Goal: Task Accomplishment & Management: Use online tool/utility

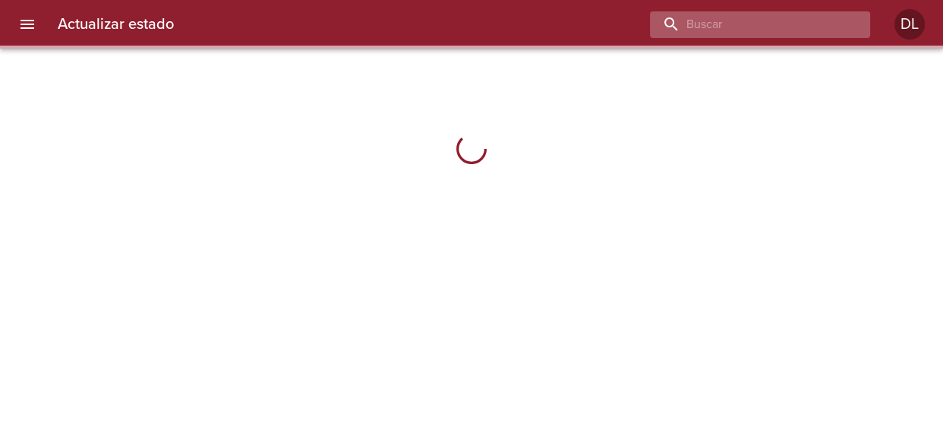
click at [797, 28] on input "buscar" at bounding box center [747, 24] width 194 height 27
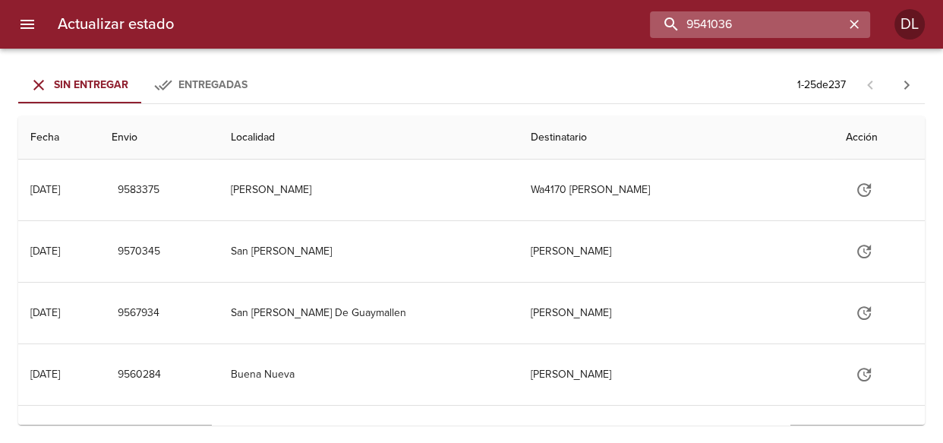
type input "9541036"
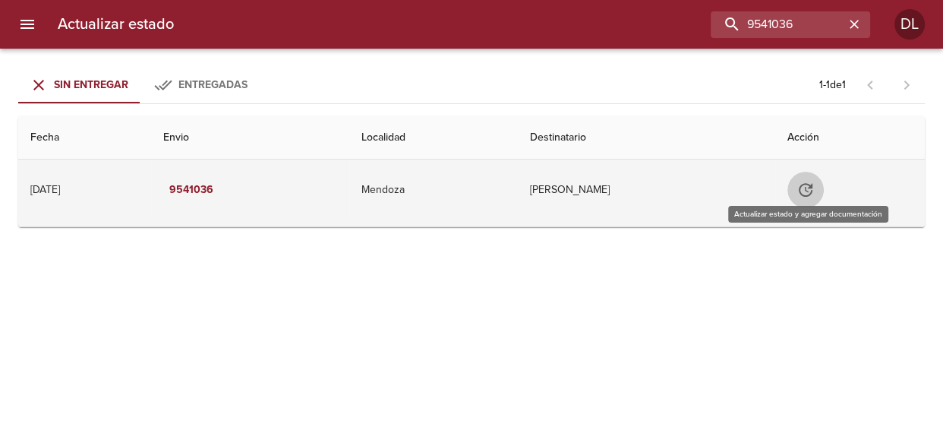
click at [817, 195] on button "Tabla de envíos del cliente" at bounding box center [805, 190] width 36 height 36
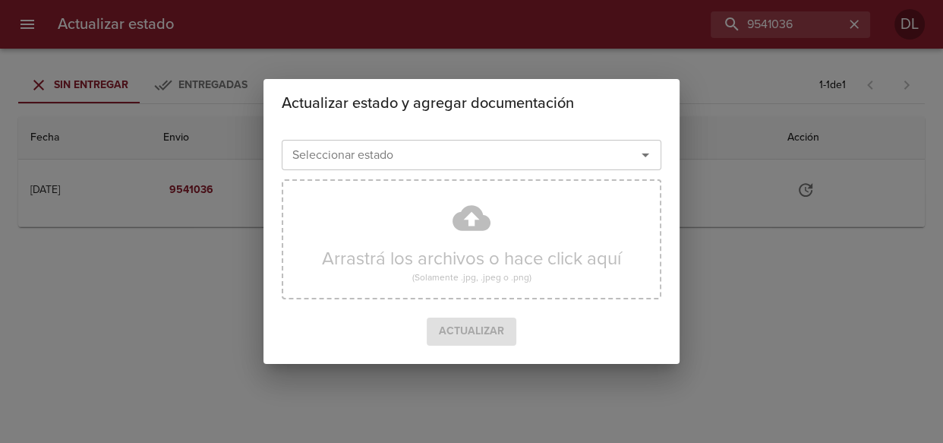
click at [636, 156] on icon "Abrir" at bounding box center [645, 155] width 18 height 18
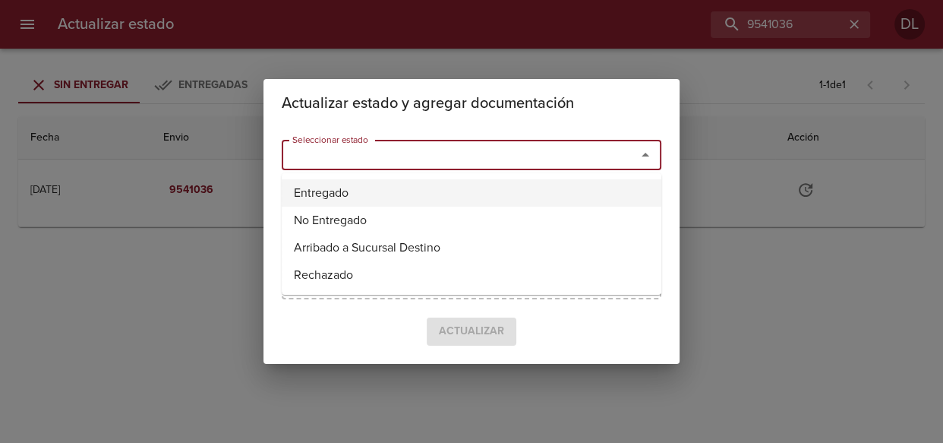
click at [584, 185] on li "Entregado" at bounding box center [472, 192] width 380 height 27
type input "Entregado"
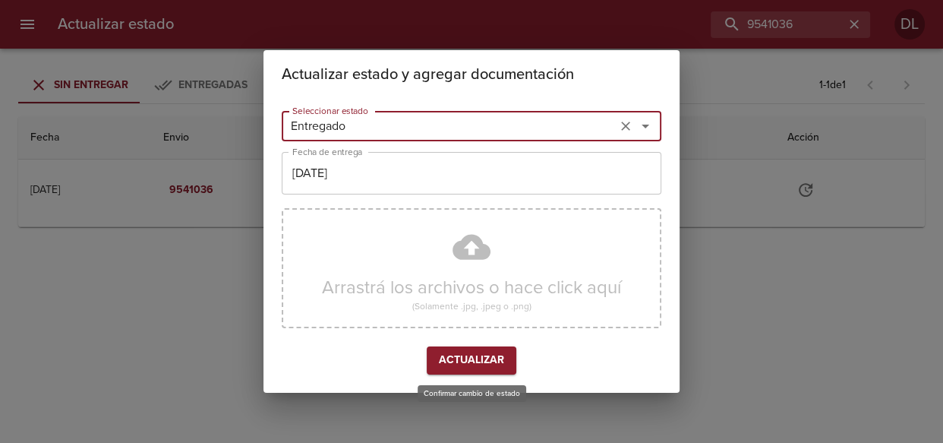
click at [452, 364] on span "Actualizar" at bounding box center [471, 360] width 65 height 19
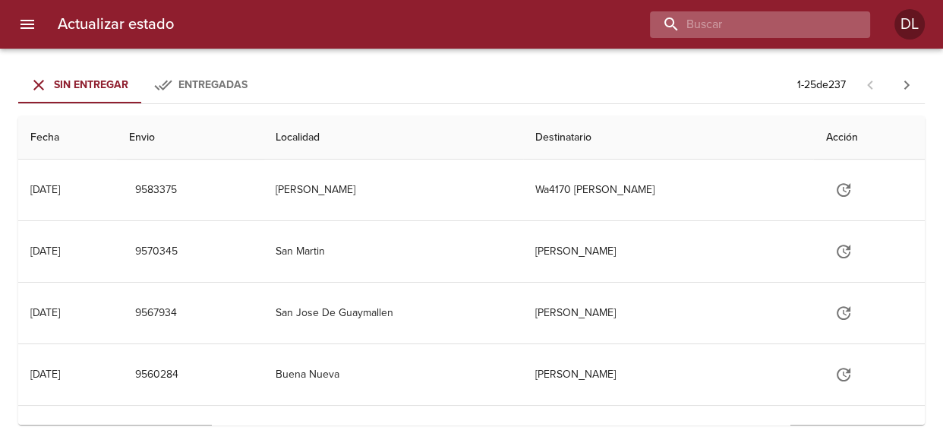
click at [755, 25] on input "buscar" at bounding box center [747, 24] width 194 height 27
type input "9528922"
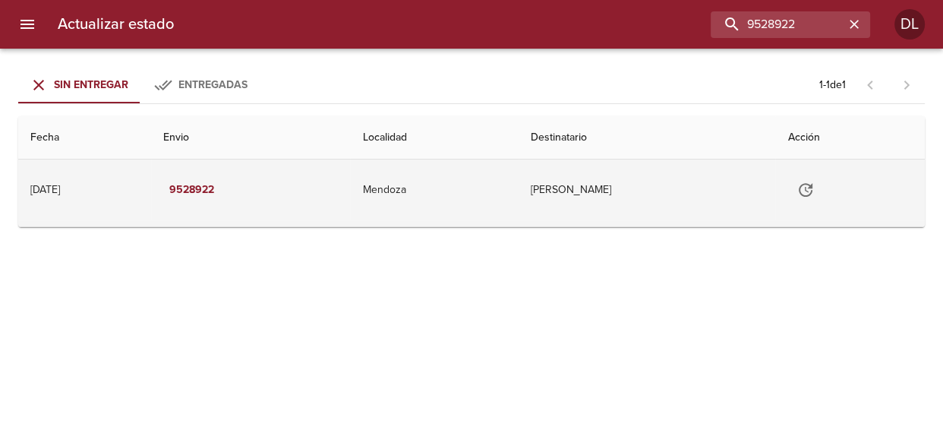
click at [814, 185] on icon "Tabla de envíos del cliente" at bounding box center [806, 190] width 18 height 18
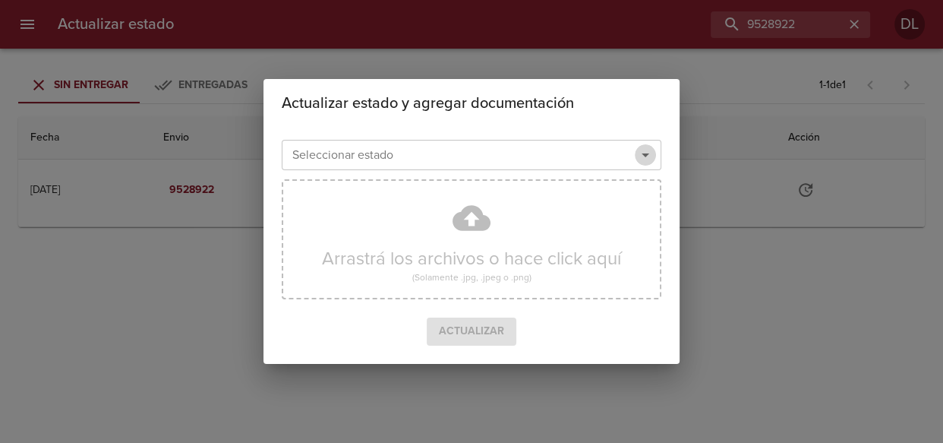
click at [642, 151] on icon "Abrir" at bounding box center [645, 155] width 18 height 18
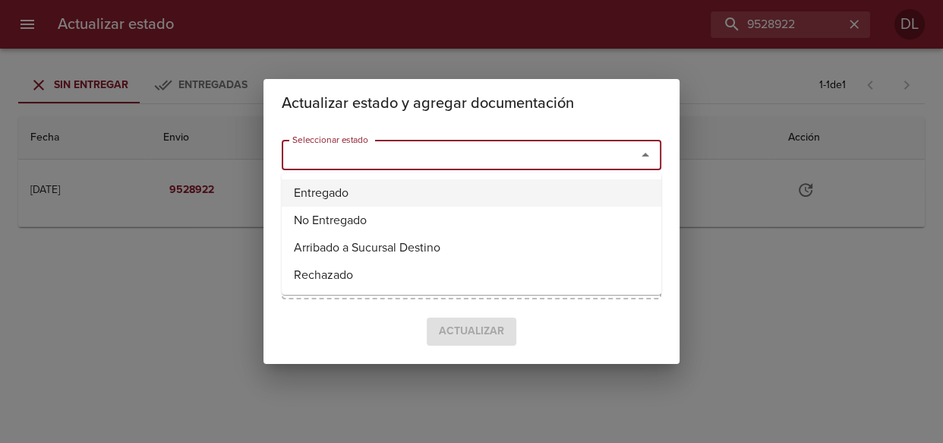
click at [575, 189] on li "Entregado" at bounding box center [472, 192] width 380 height 27
type input "Entregado"
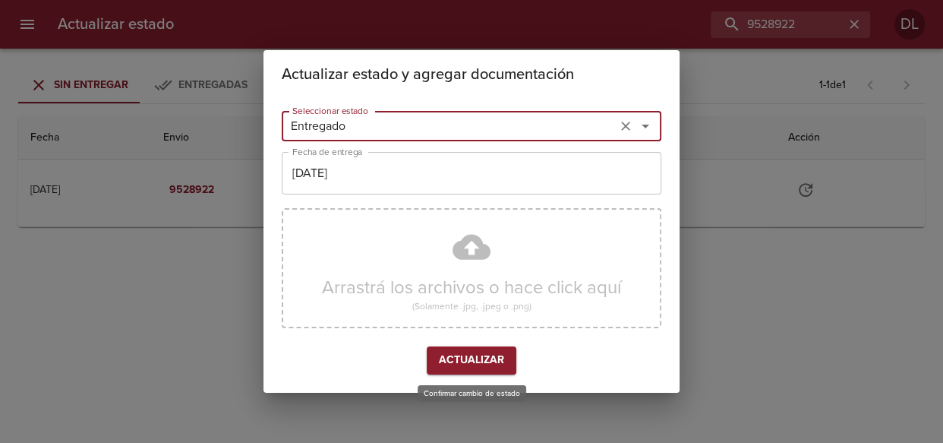
click at [487, 367] on span "Actualizar" at bounding box center [471, 360] width 65 height 19
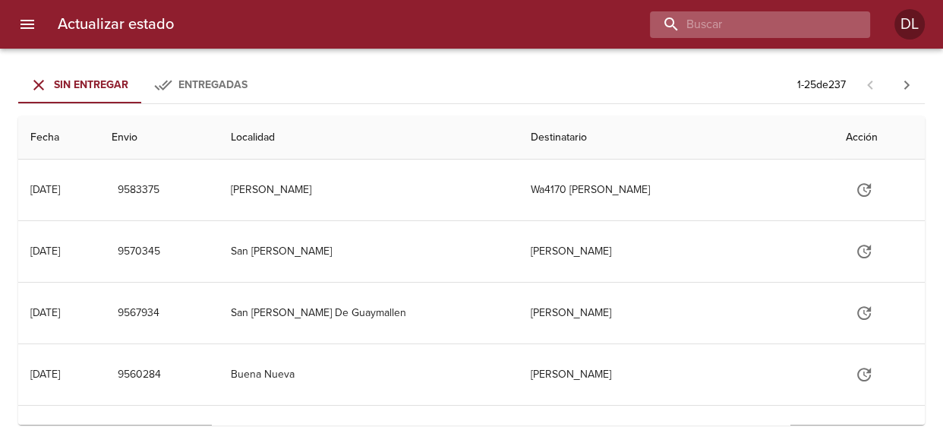
click at [746, 30] on input "buscar" at bounding box center [747, 24] width 194 height 27
type input "9527056"
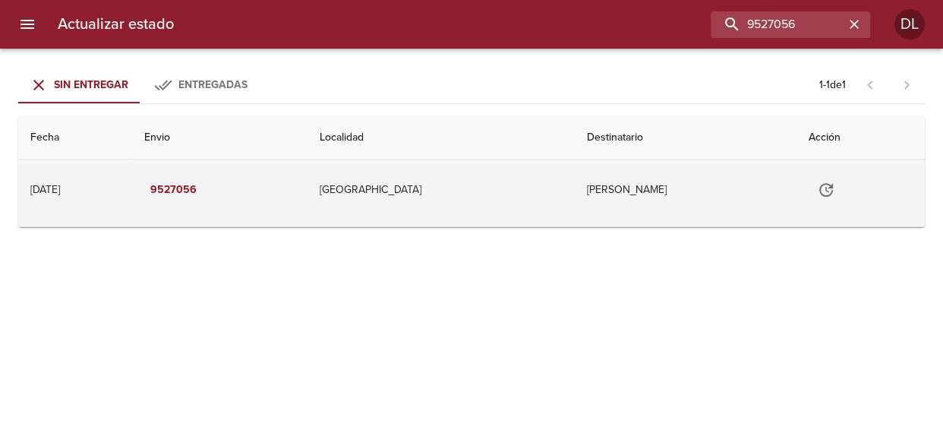
click at [835, 185] on icon "Tabla de envíos del cliente" at bounding box center [826, 190] width 18 height 18
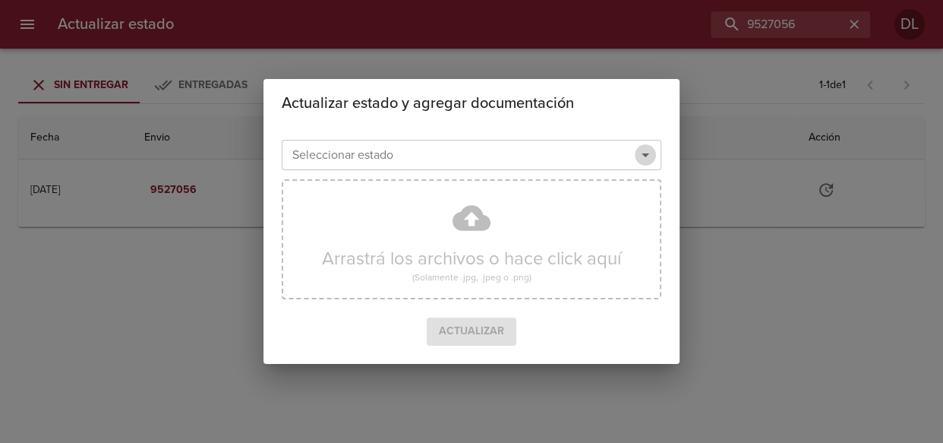
click at [636, 152] on icon "Abrir" at bounding box center [645, 155] width 18 height 18
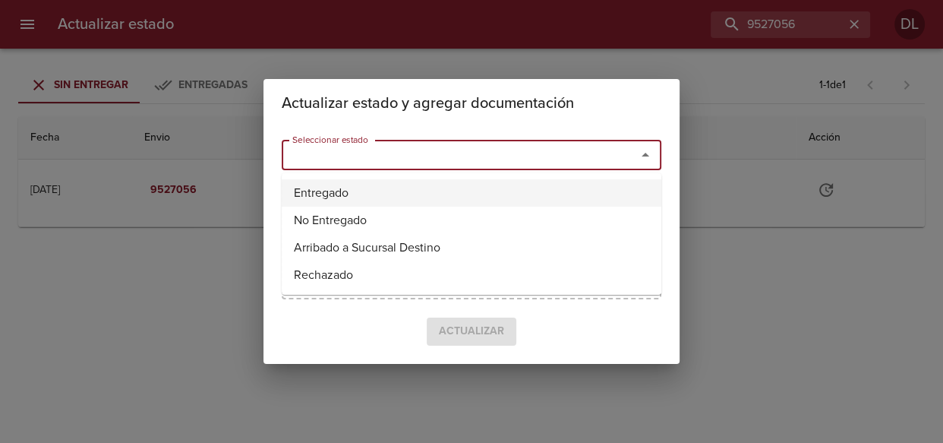
click at [569, 200] on li "Entregado" at bounding box center [472, 192] width 380 height 27
type input "Entregado"
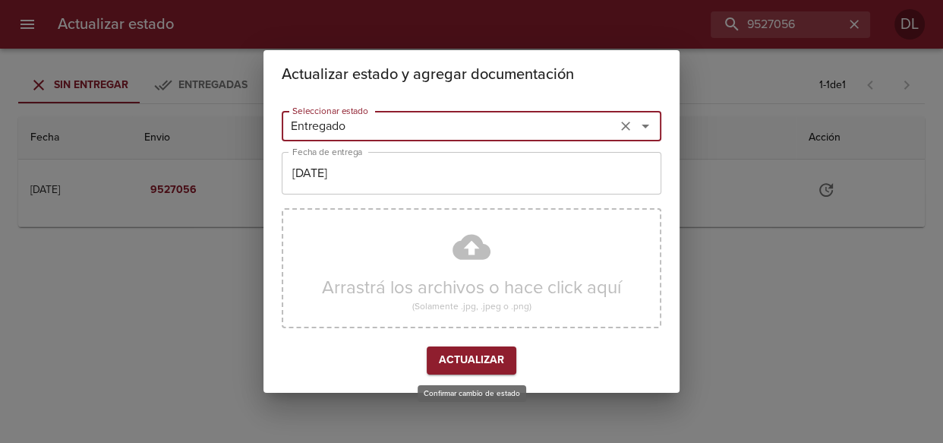
click at [494, 355] on span "Actualizar" at bounding box center [471, 360] width 65 height 19
